Goal: Information Seeking & Learning: Learn about a topic

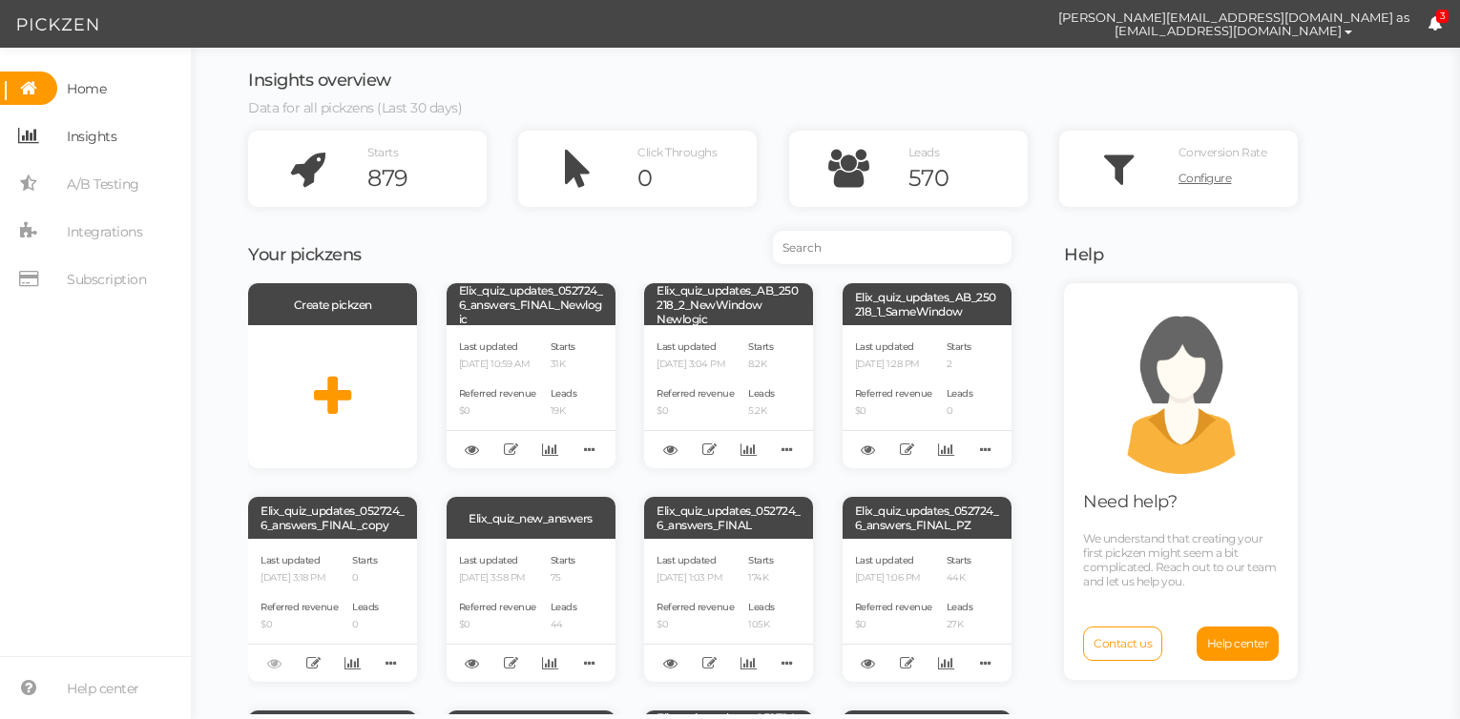
click at [87, 129] on span "Insights" at bounding box center [92, 136] width 50 height 31
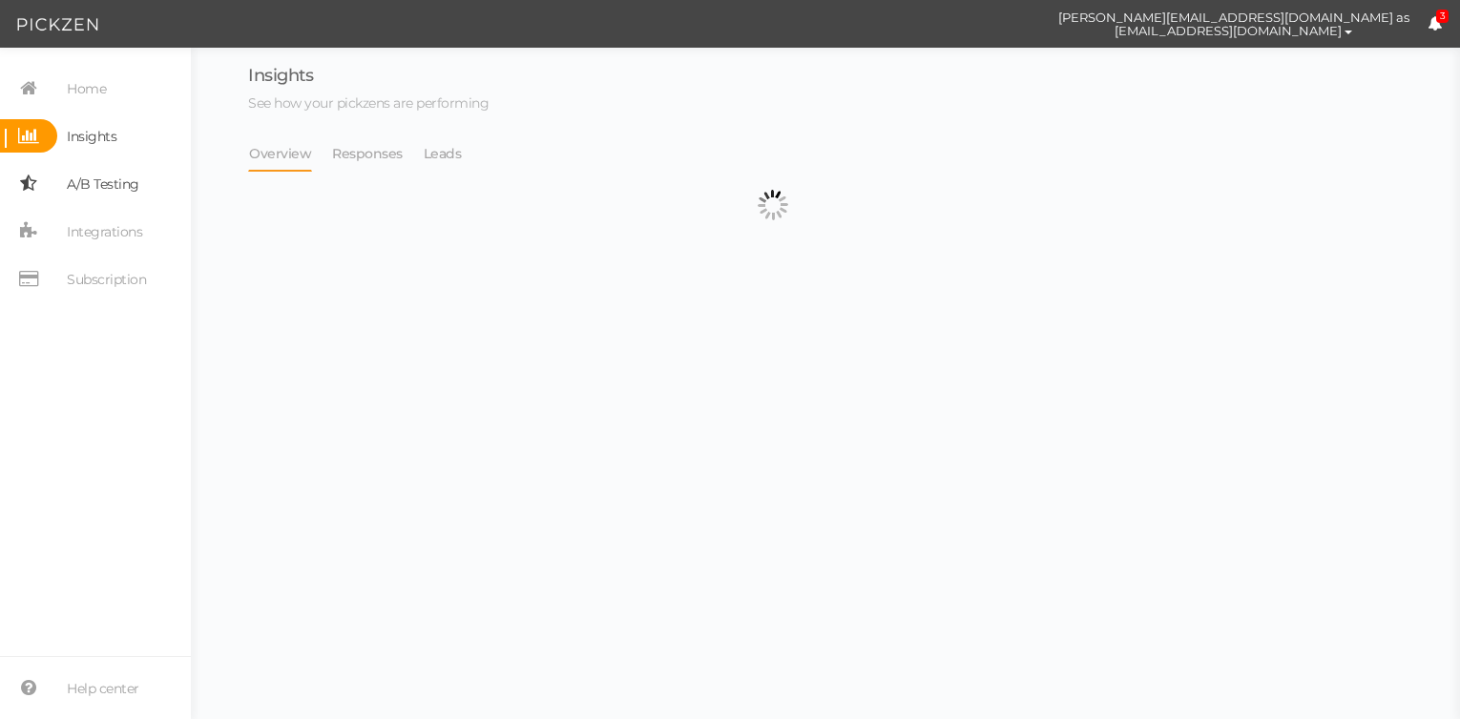
select select "13533"
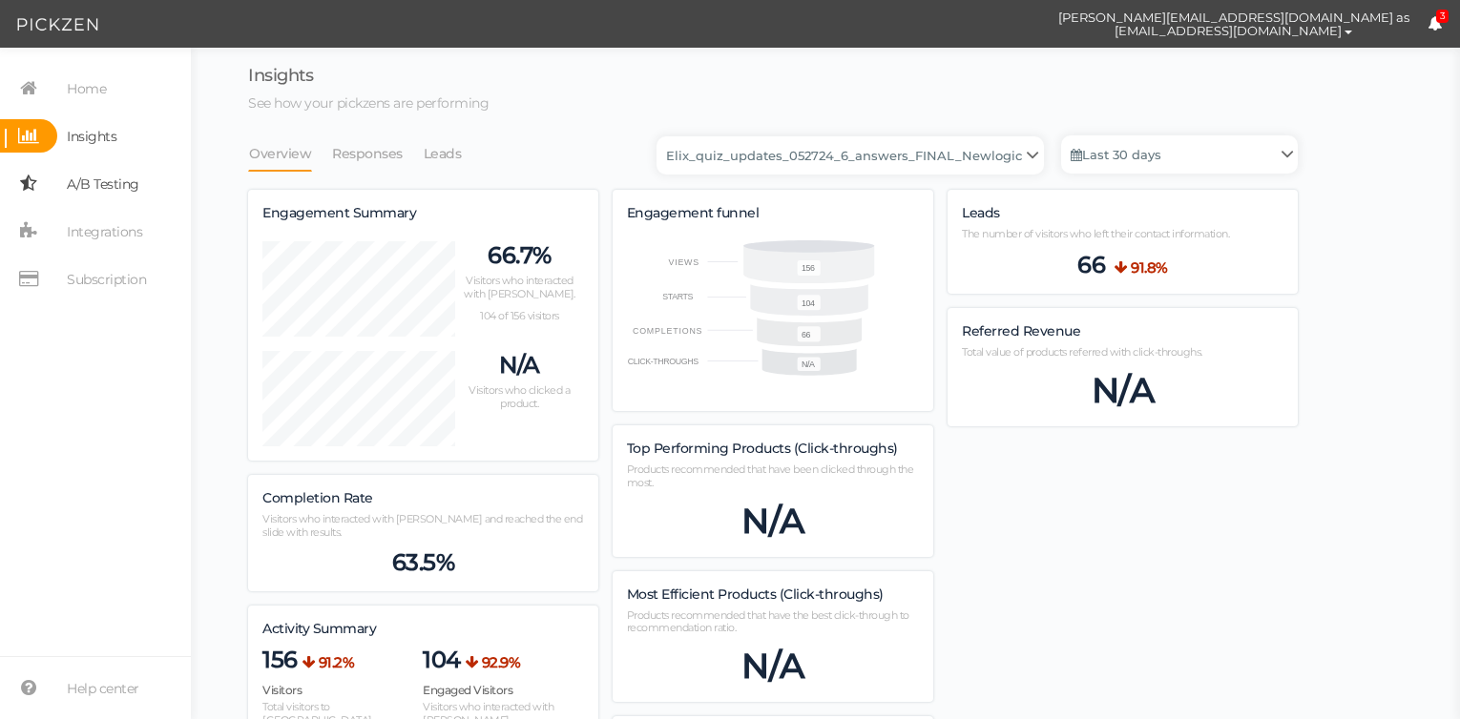
scroll to position [1407, 1049]
click at [443, 153] on link "Leads" at bounding box center [443, 153] width 40 height 36
select select "13533"
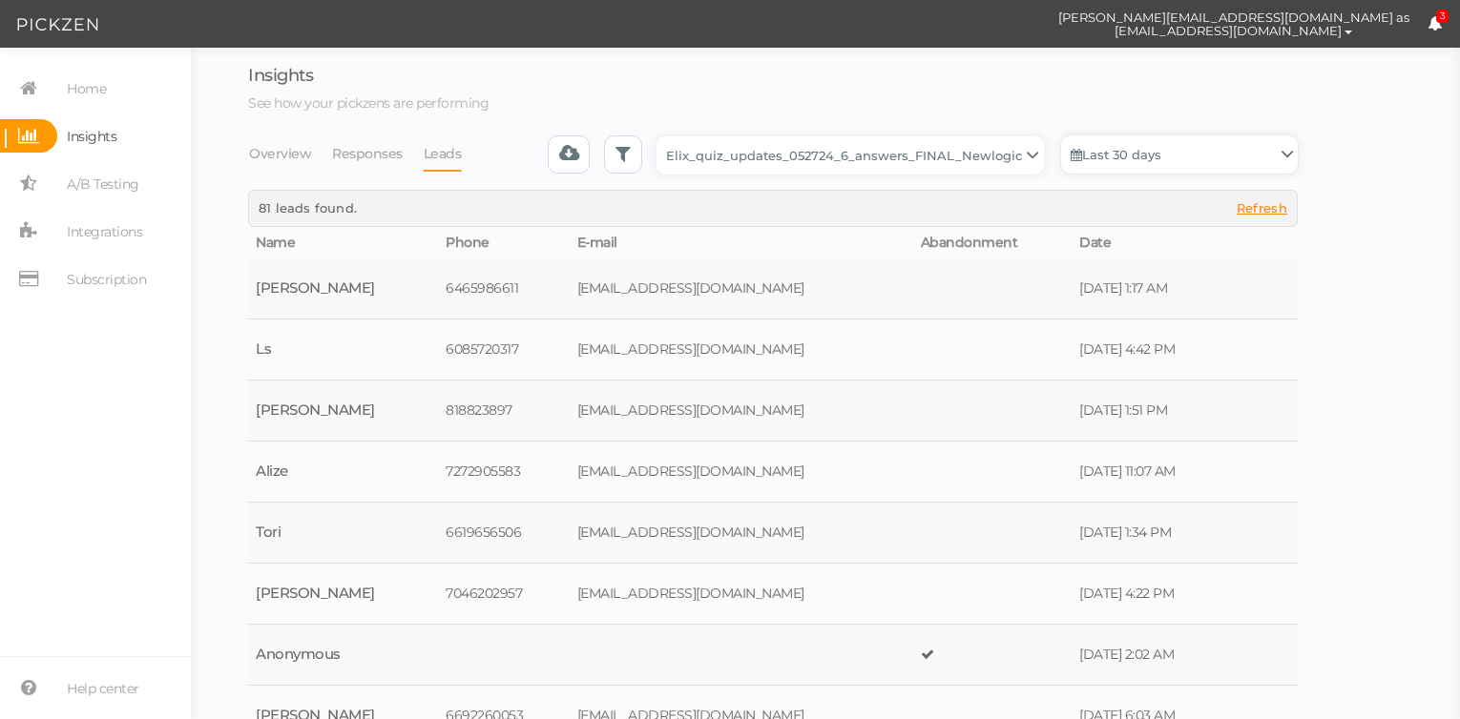
click at [1081, 152] on link "Last 30 days" at bounding box center [1179, 154] width 237 height 38
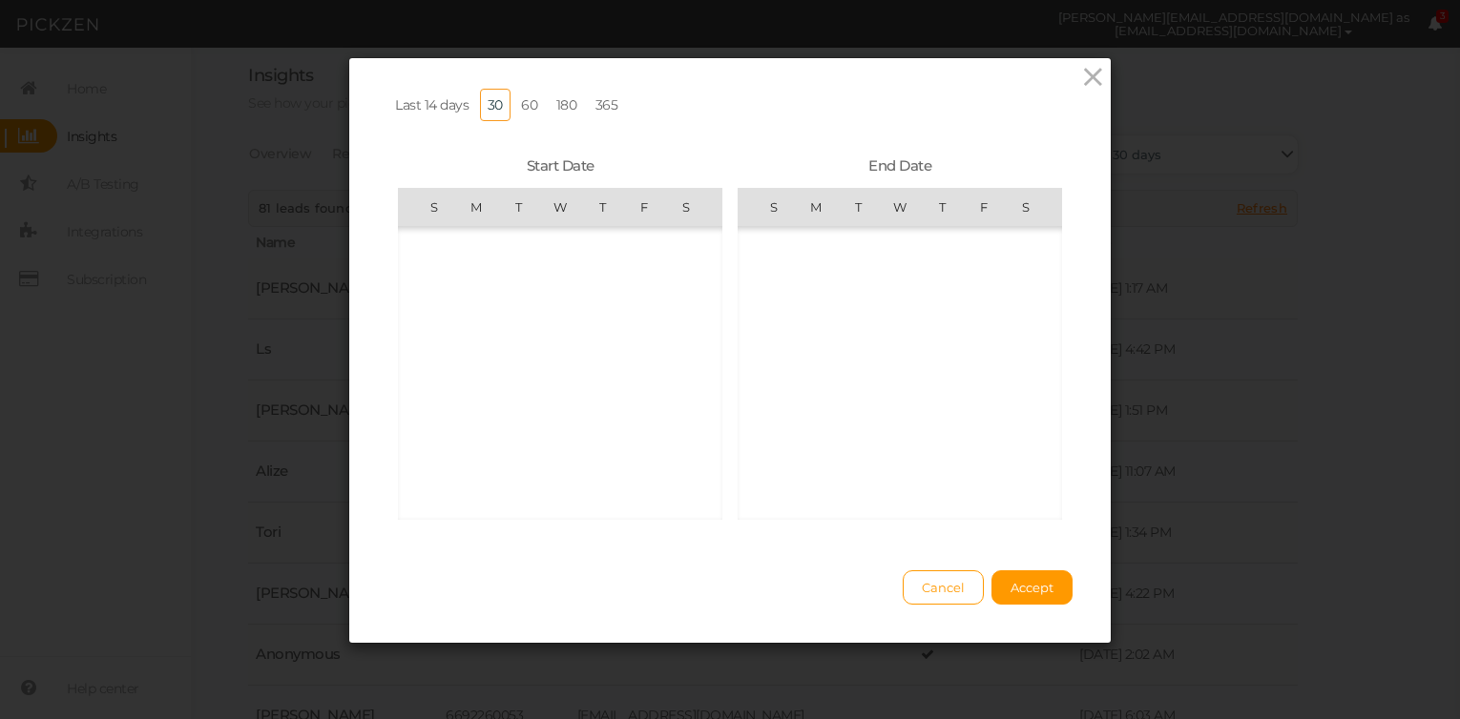
scroll to position [441893, 0]
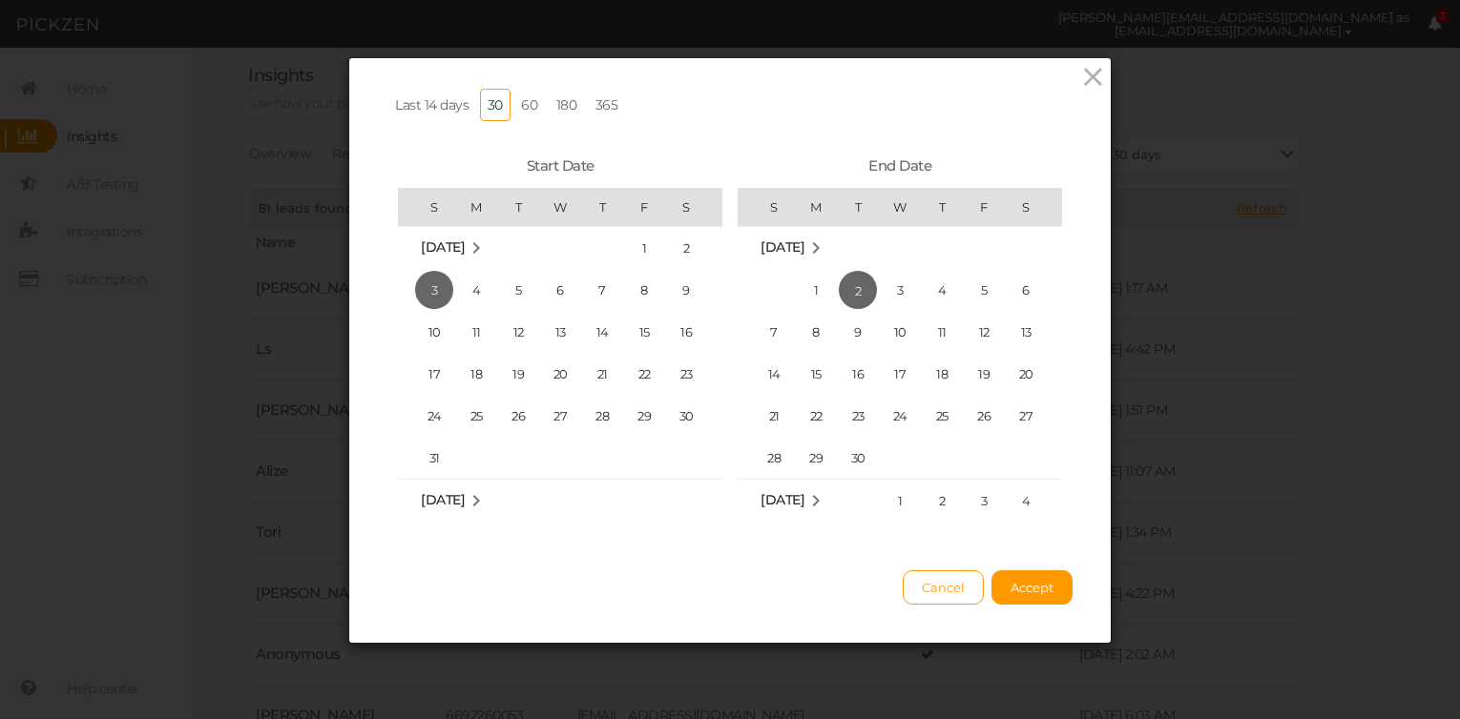
click at [568, 107] on link "180" at bounding box center [567, 105] width 36 height 32
click at [1016, 601] on button "Accept" at bounding box center [1031, 587] width 81 height 34
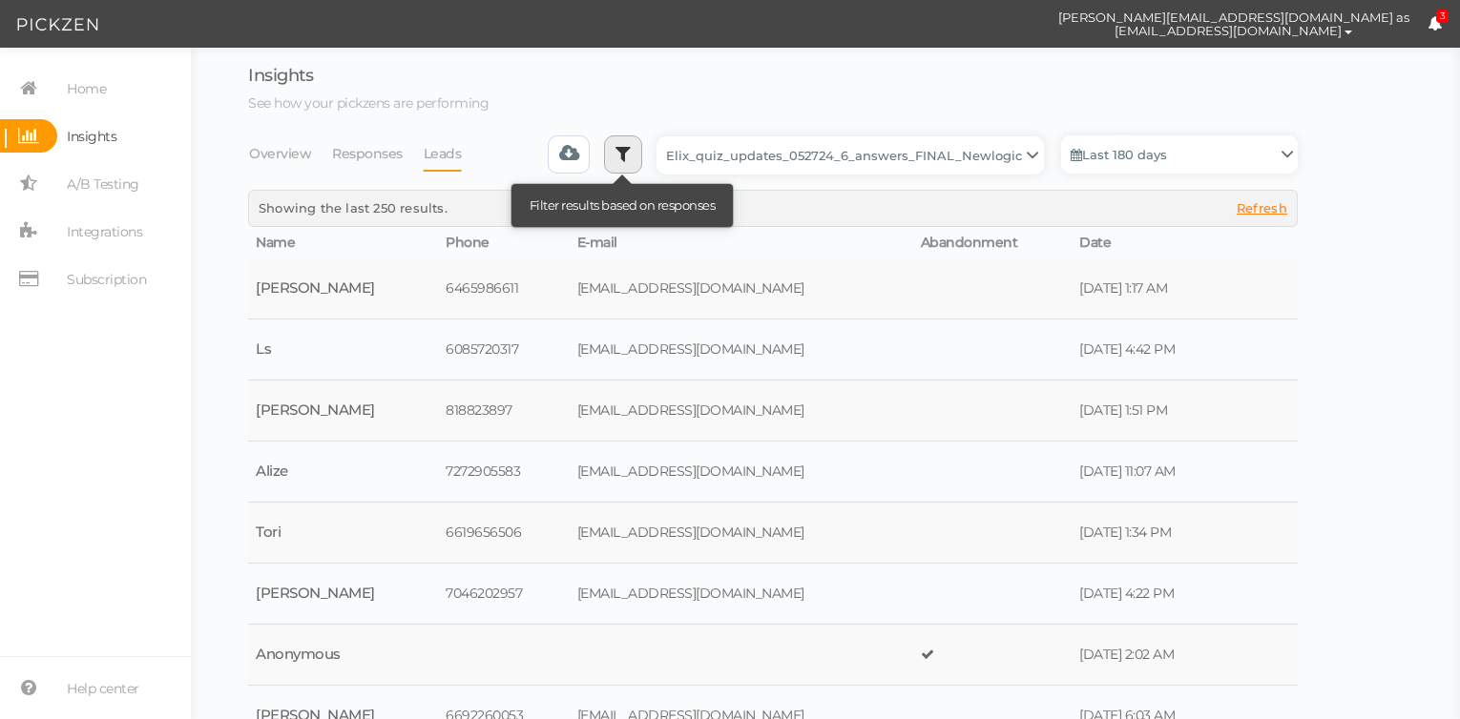
click at [631, 158] on icon at bounding box center [622, 153] width 15 height 19
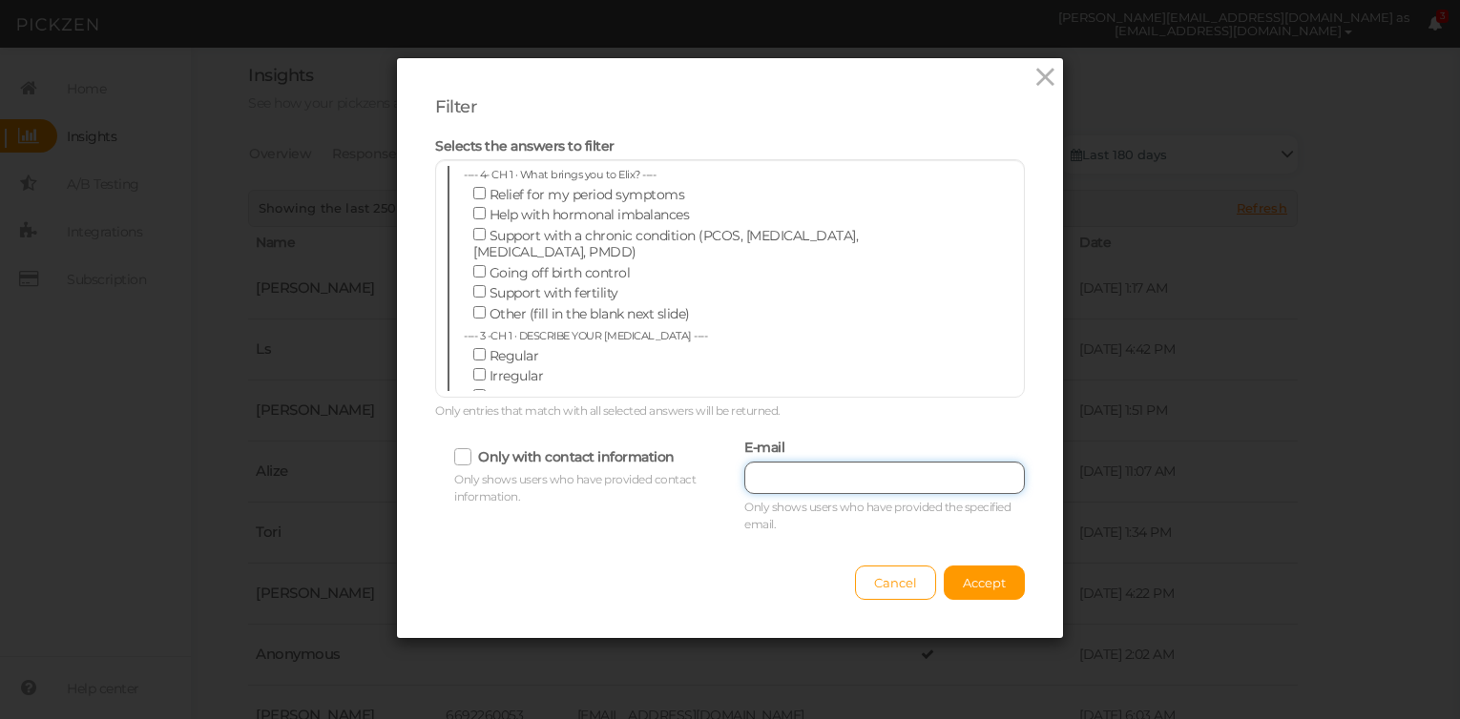
click at [794, 477] on input "text" at bounding box center [884, 478] width 280 height 32
paste input "[EMAIL_ADDRESS][DOMAIN_NAME]"
type input "[EMAIL_ADDRESS][DOMAIN_NAME]"
click at [803, 474] on input "[EMAIL_ADDRESS][DOMAIN_NAME]" at bounding box center [884, 478] width 280 height 32
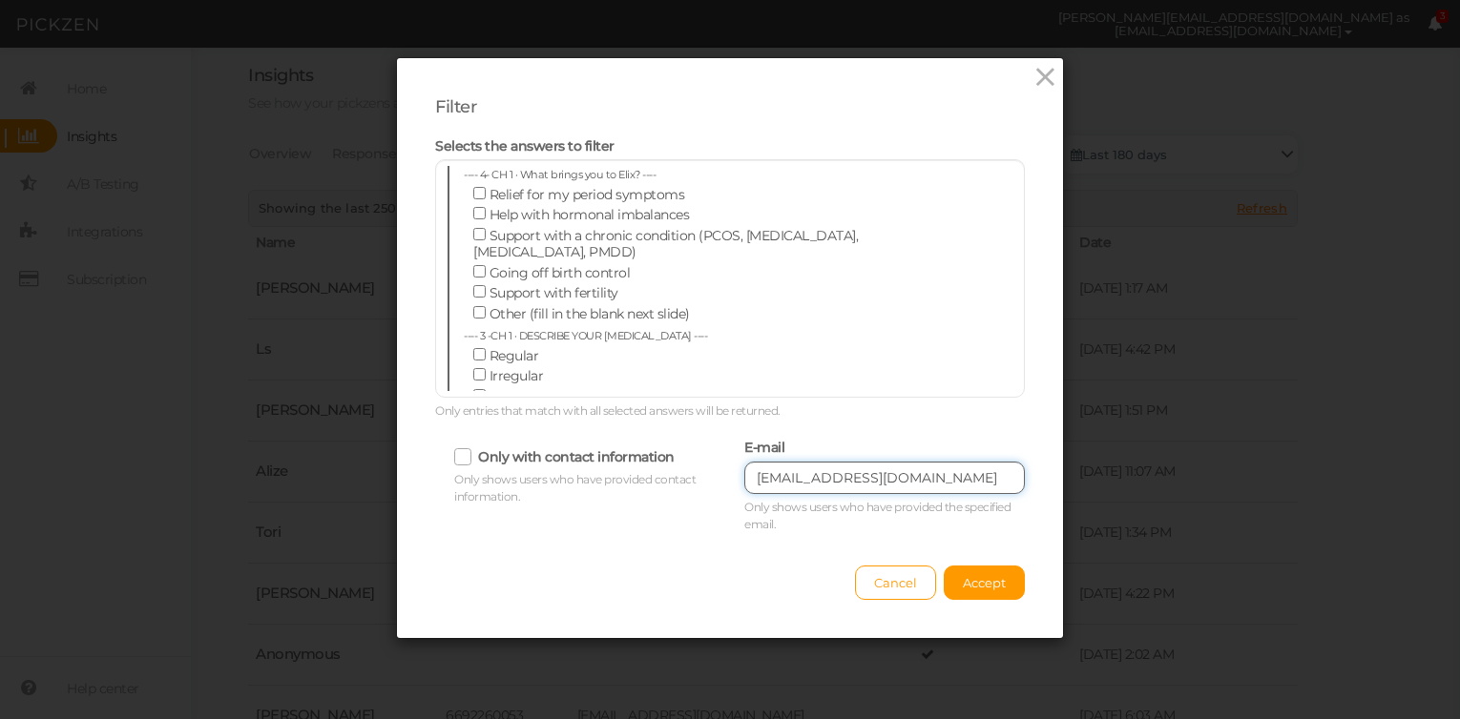
click at [803, 474] on input "[EMAIL_ADDRESS][DOMAIN_NAME]" at bounding box center [884, 478] width 280 height 32
paste input "[EMAIL_ADDRESS][DOMAIN_NAME]"
type input "[EMAIL_ADDRESS][DOMAIN_NAME]"
click at [982, 575] on span "Accept" at bounding box center [984, 582] width 43 height 15
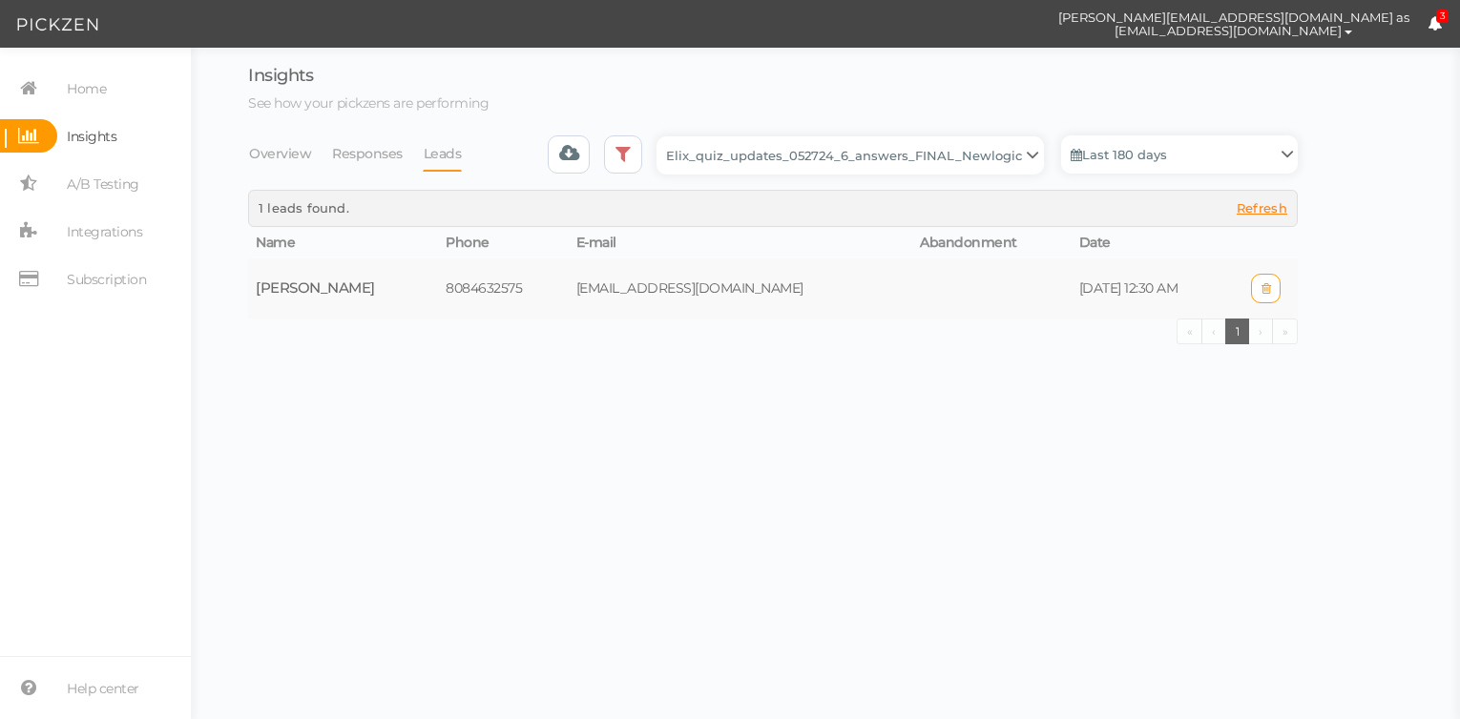
click at [288, 292] on td "[PERSON_NAME]" at bounding box center [343, 289] width 190 height 60
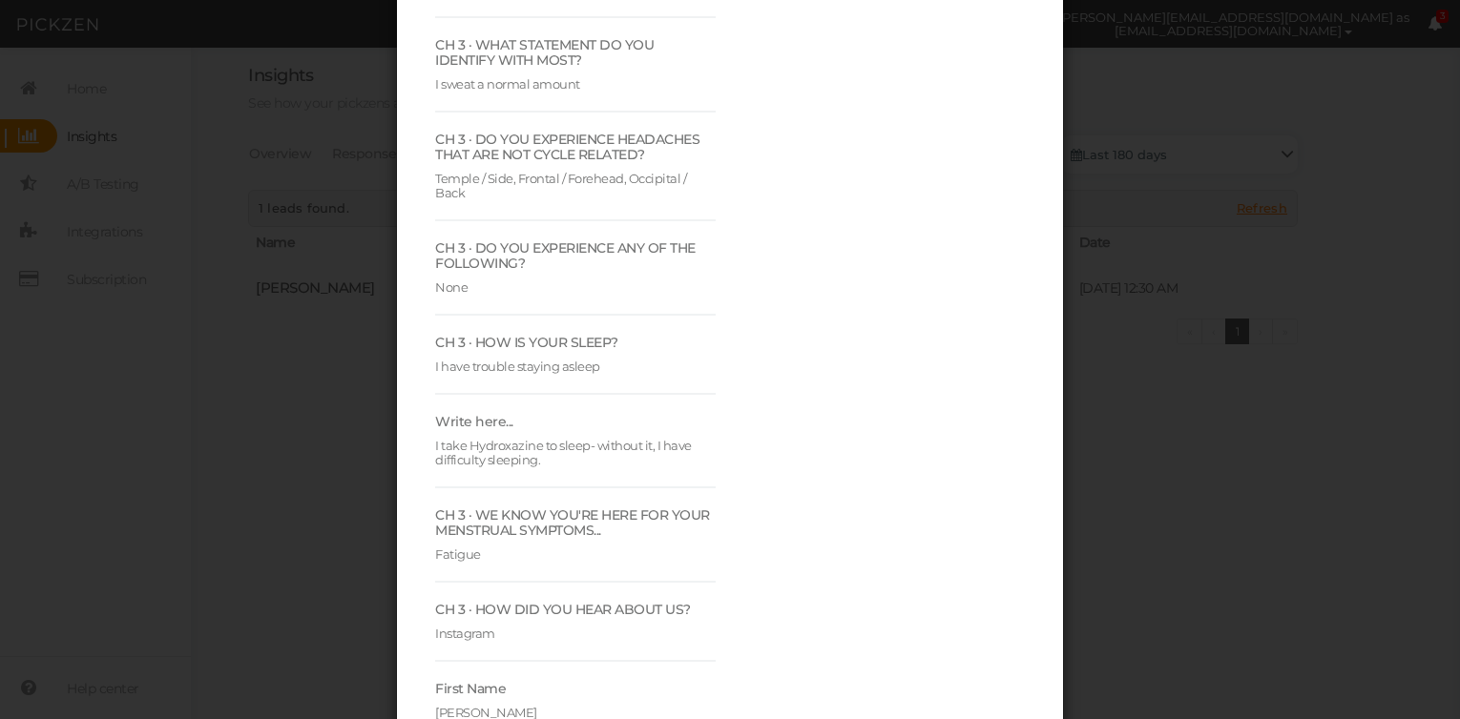
scroll to position [3855, 0]
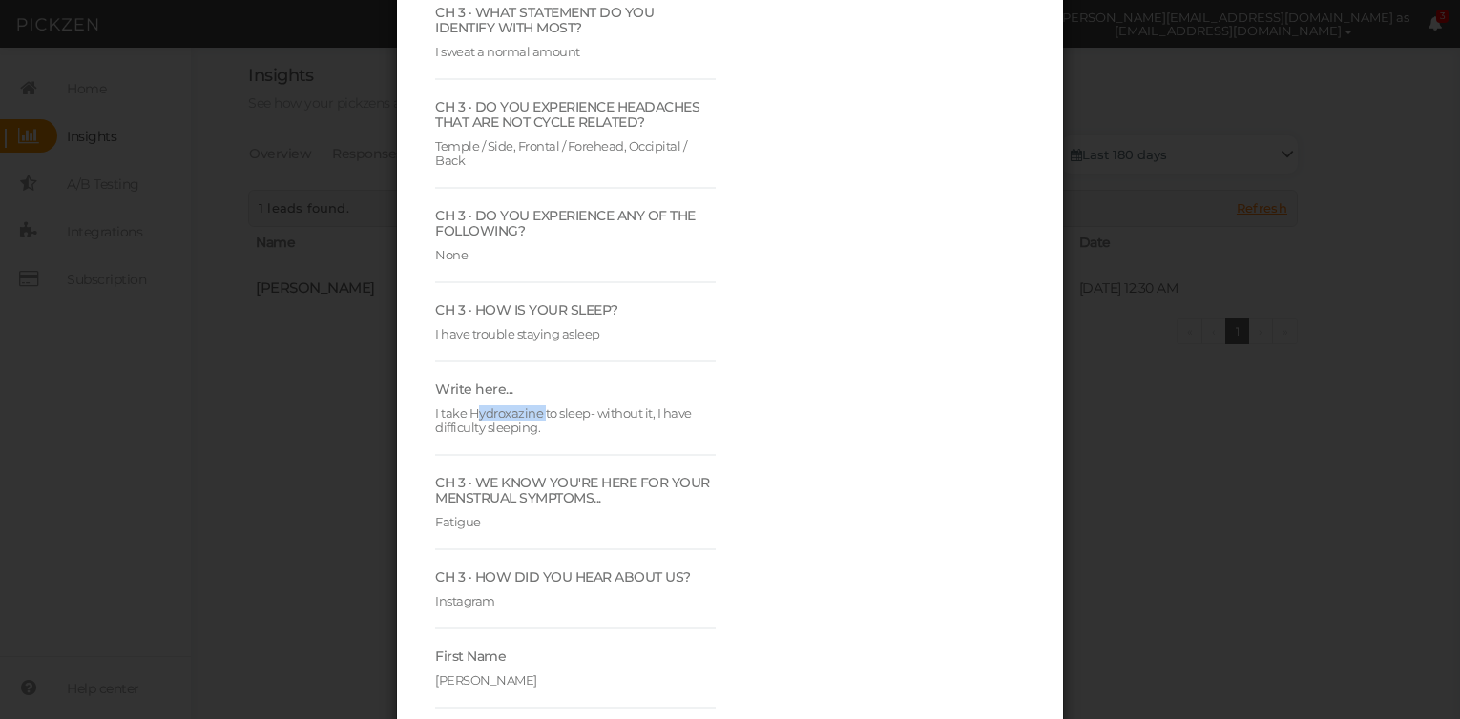
drag, startPoint x: 539, startPoint y: 369, endPoint x: 467, endPoint y: 368, distance: 71.6
click at [467, 397] on div "I take Hydroxazine to sleep- without it, I have difficulty sleeping." at bounding box center [575, 416] width 280 height 38
copy div "Hydroxazine"
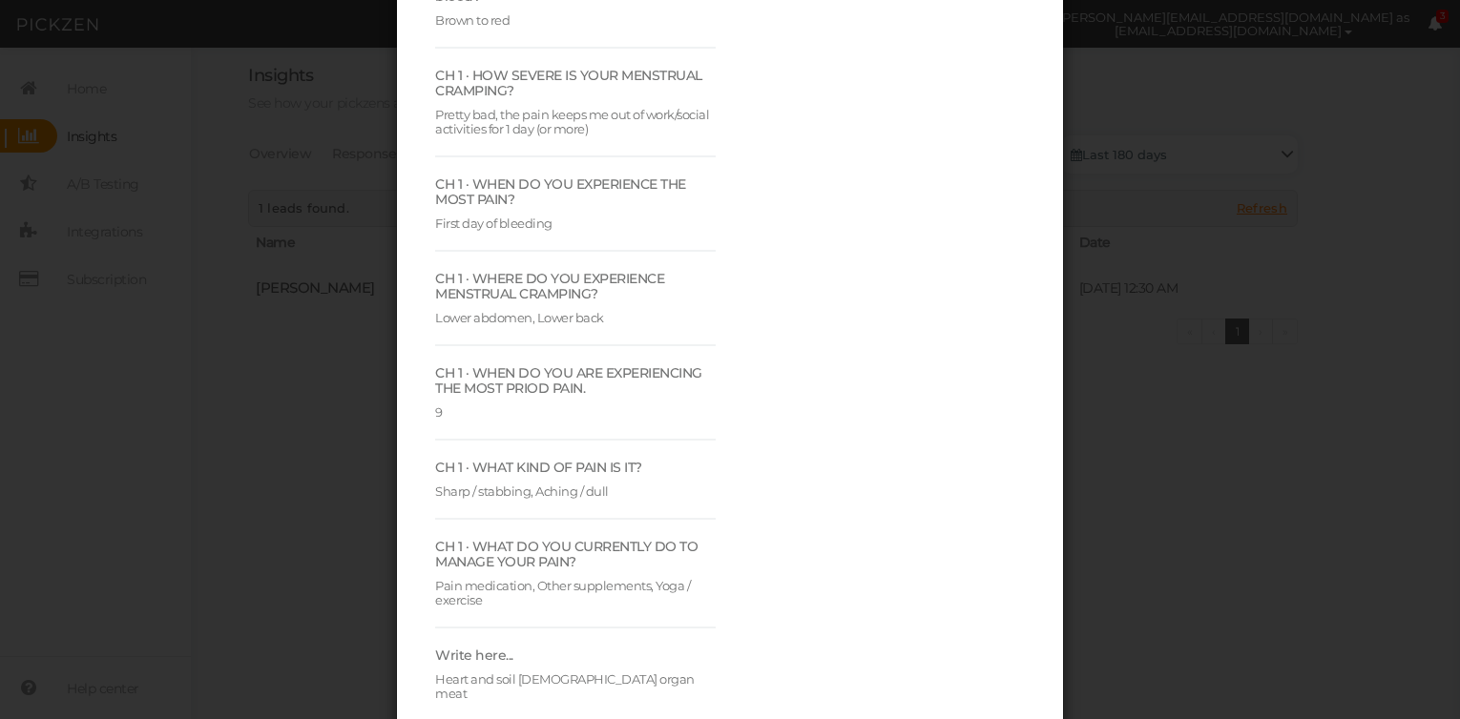
scroll to position [832, 0]
